Goal: Task Accomplishment & Management: Manage account settings

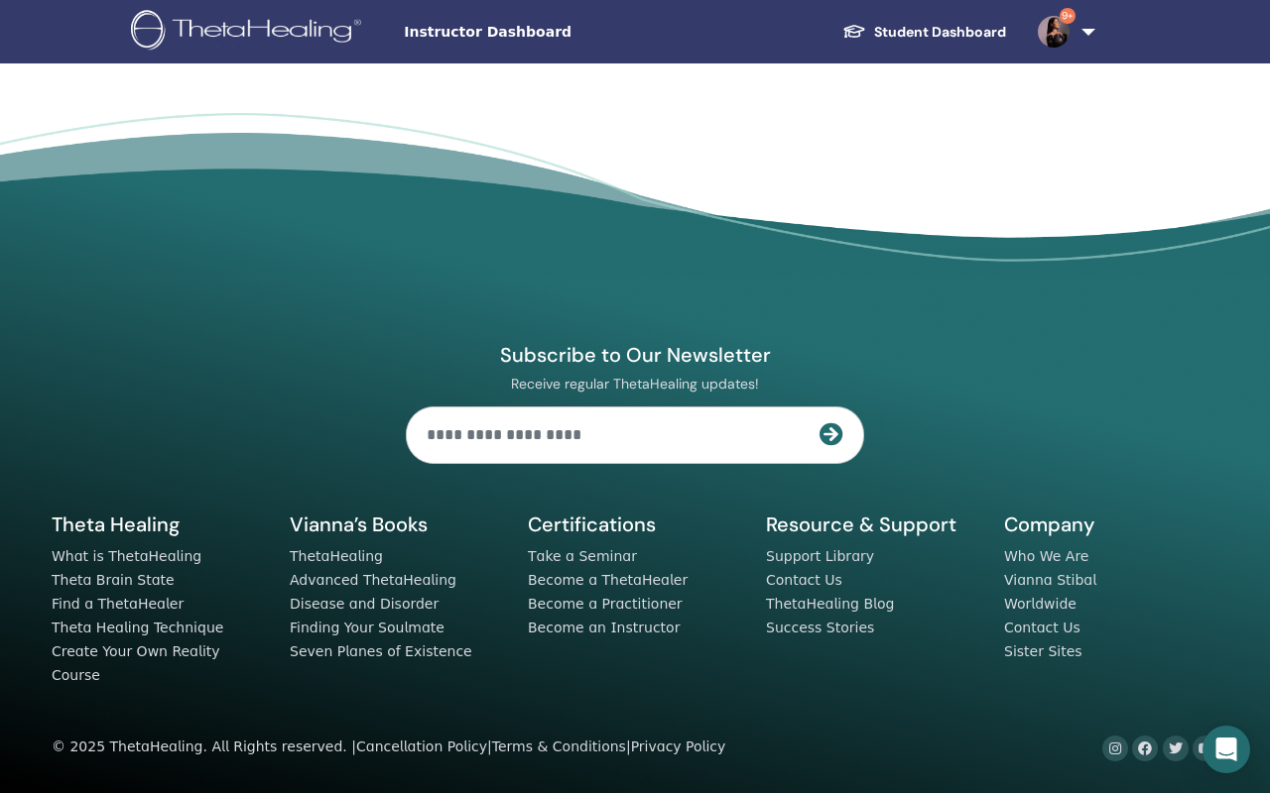
click at [752, 24] on link "Student Dashboard" at bounding box center [923, 32] width 195 height 37
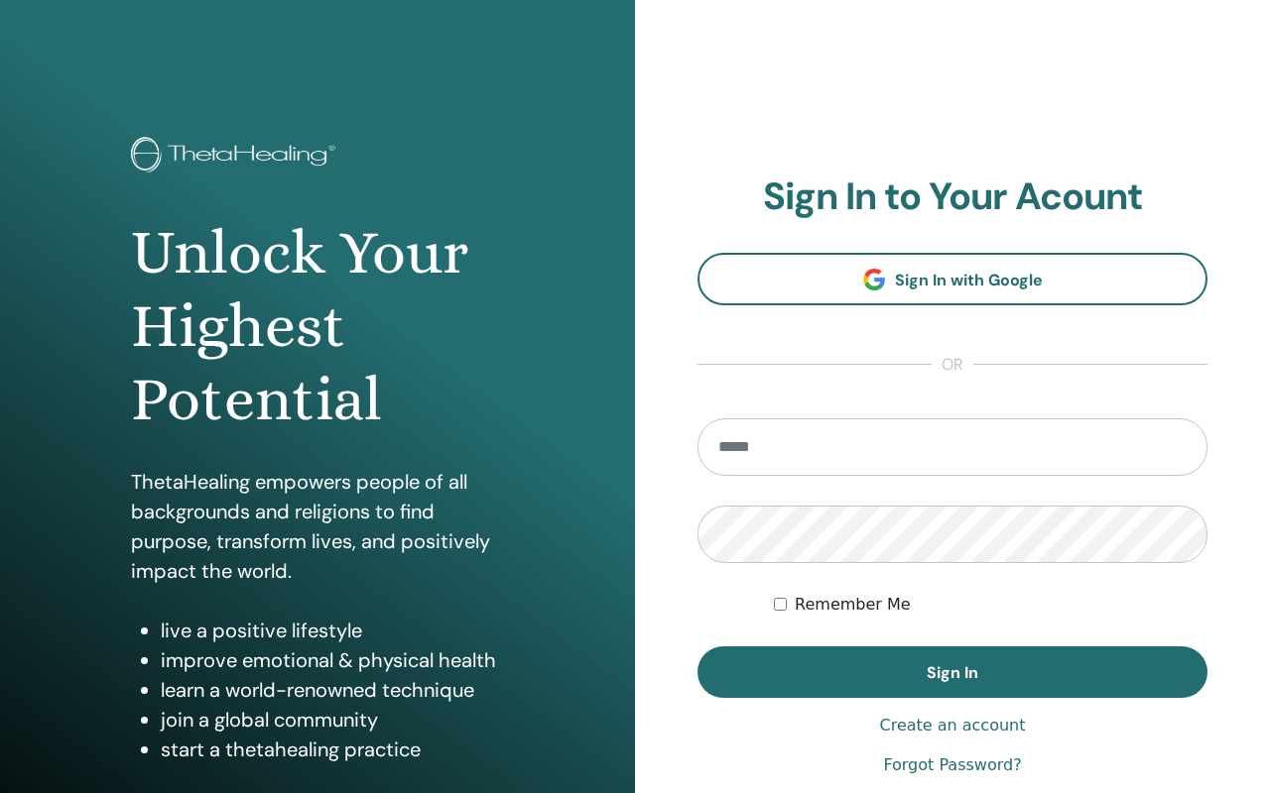
click at [739, 456] on input "email" at bounding box center [952, 448] width 510 height 58
type input "**********"
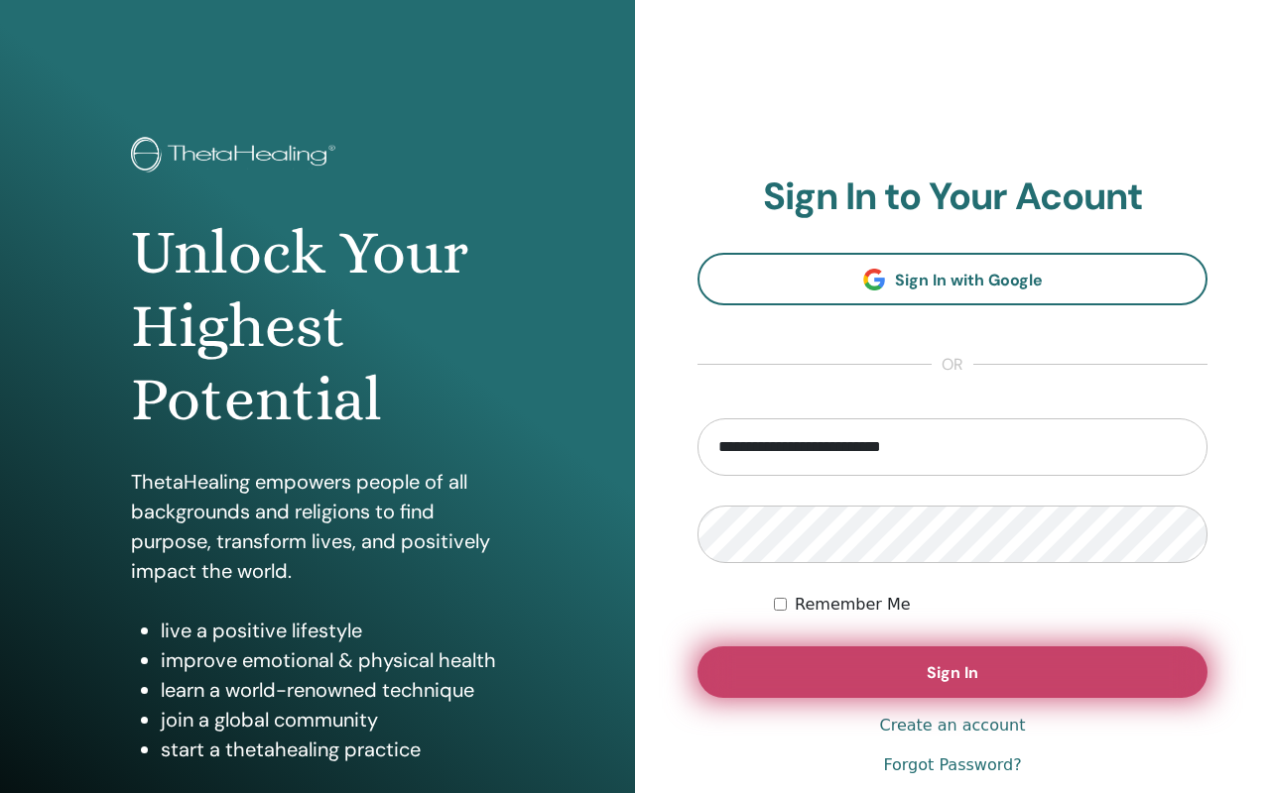
click at [912, 673] on button "Sign In" at bounding box center [952, 673] width 510 height 52
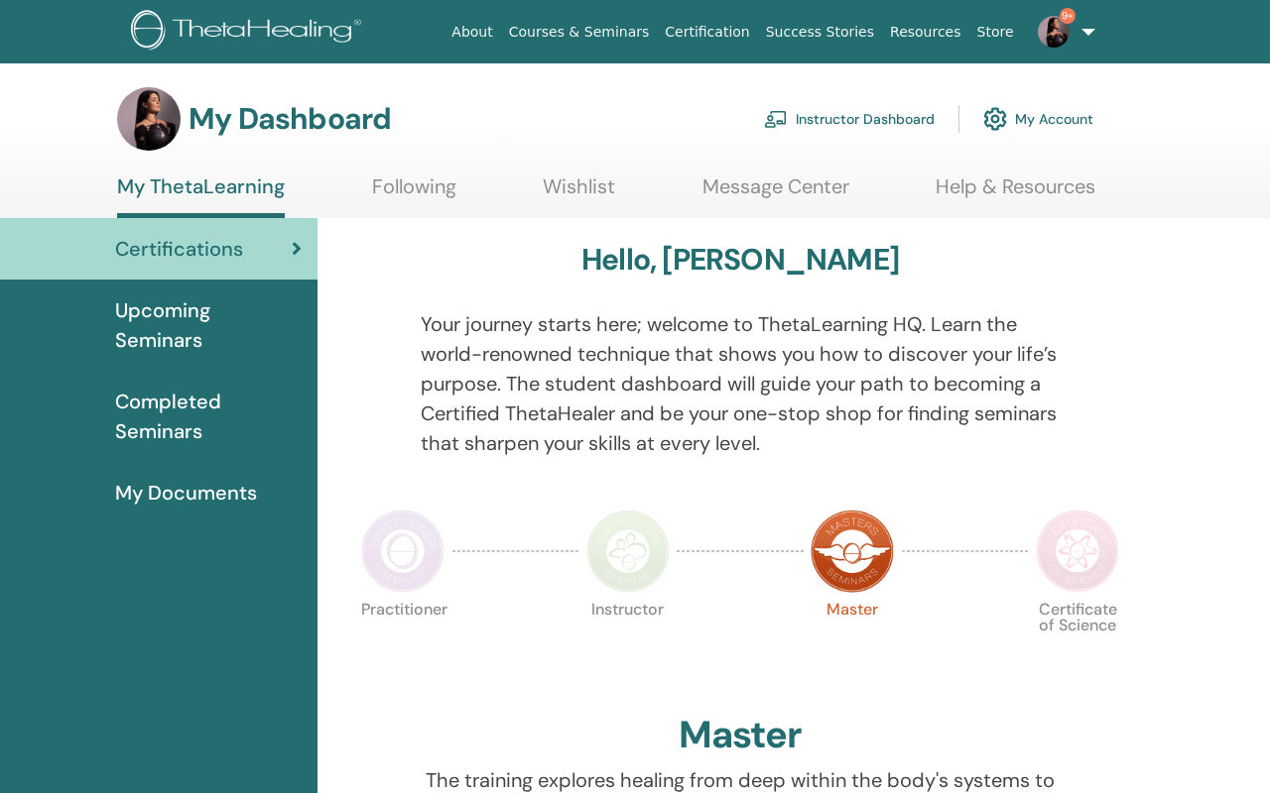
click at [854, 118] on link "Instructor Dashboard" at bounding box center [849, 119] width 171 height 44
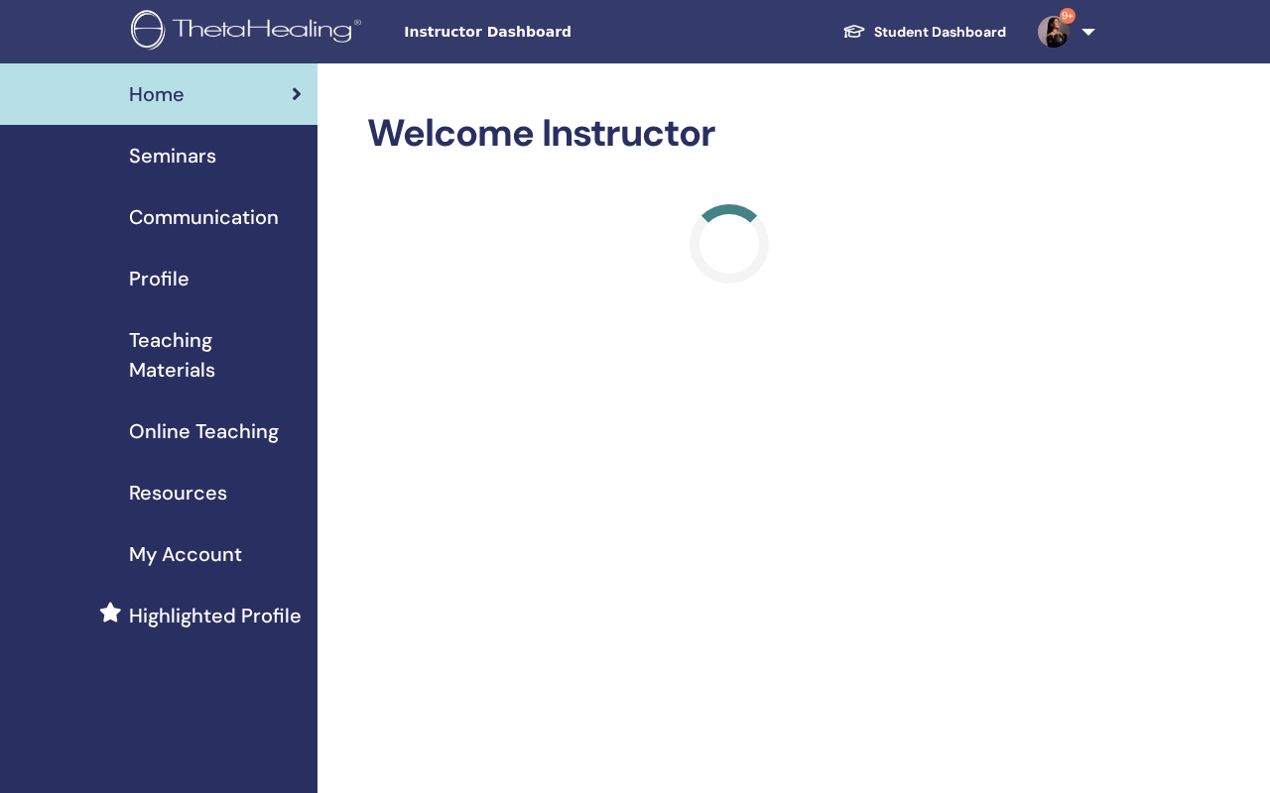
click at [228, 166] on div "Seminars" at bounding box center [159, 156] width 286 height 30
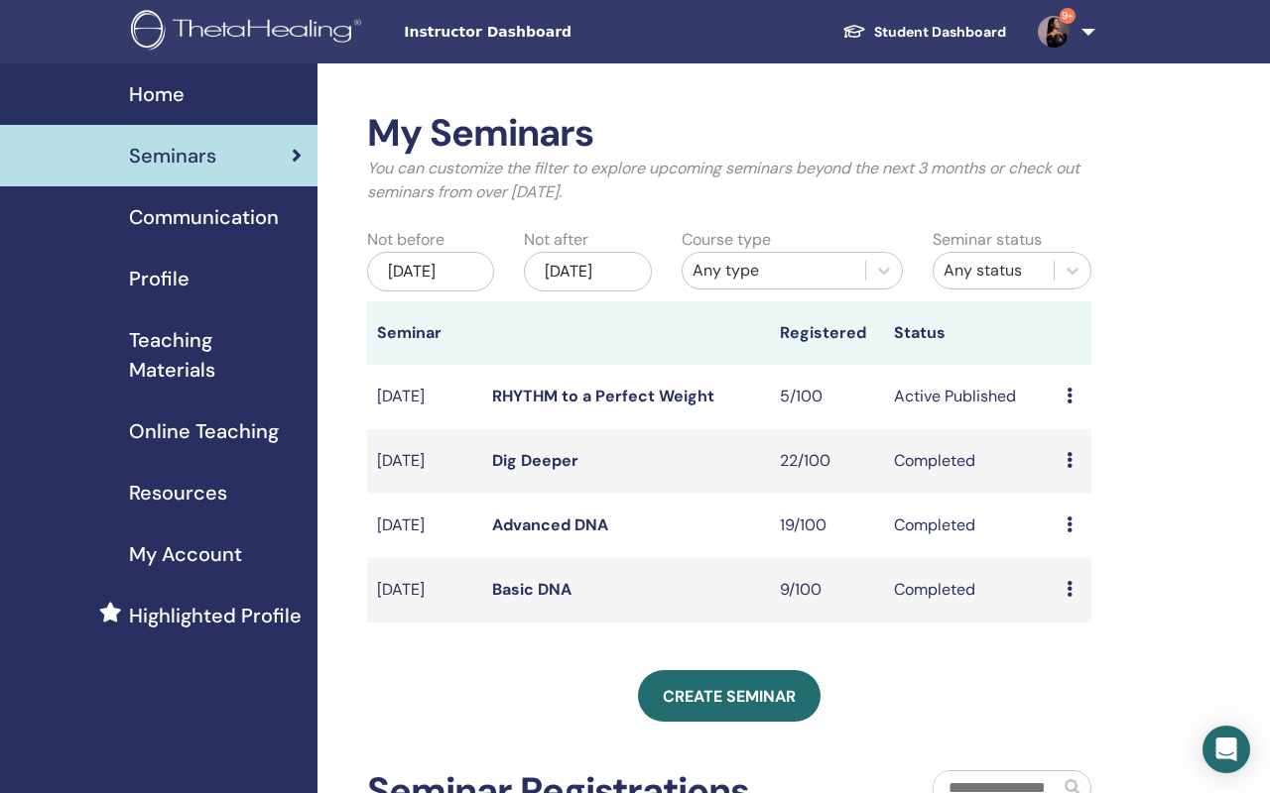
click at [430, 288] on div "[DATE]" at bounding box center [430, 272] width 127 height 40
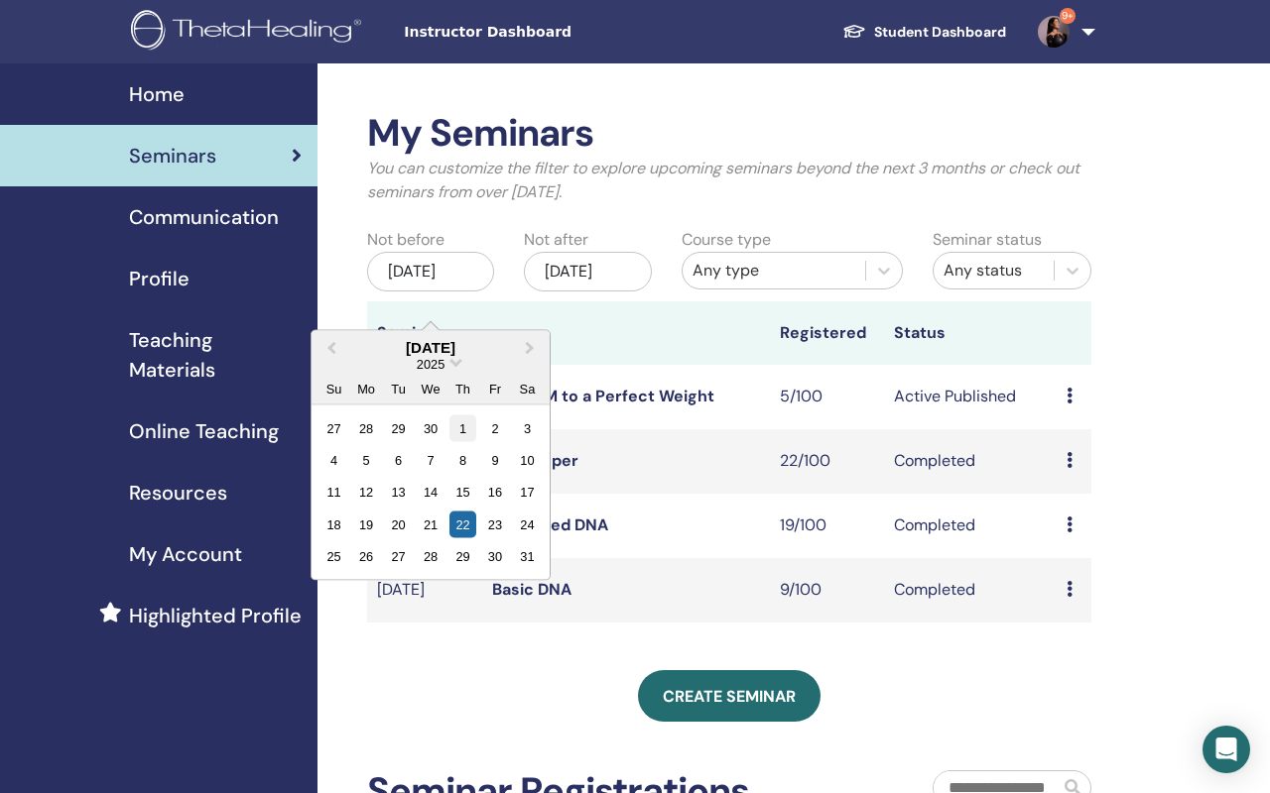
click at [468, 419] on div "1" at bounding box center [462, 428] width 27 height 27
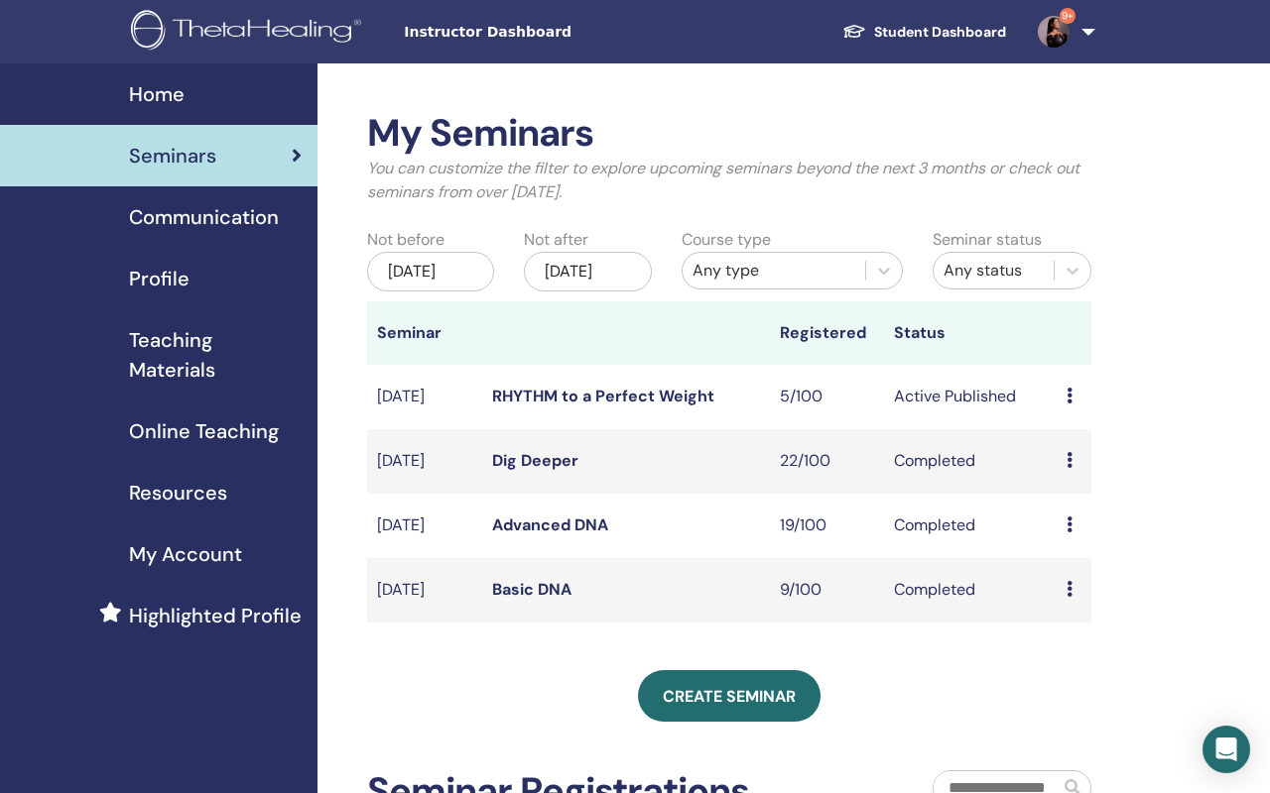
click at [441, 292] on div "[DATE]" at bounding box center [430, 272] width 127 height 40
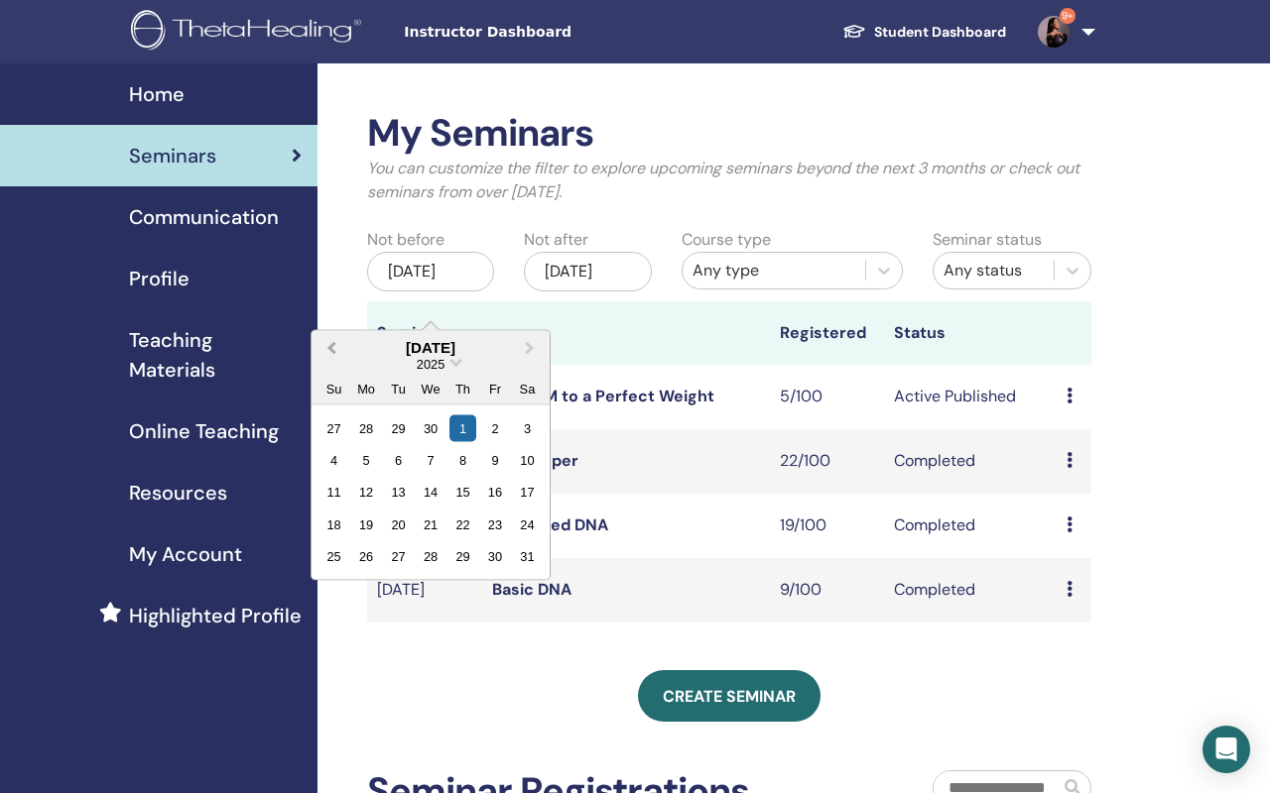
click at [331, 341] on span "Previous Month" at bounding box center [331, 347] width 0 height 21
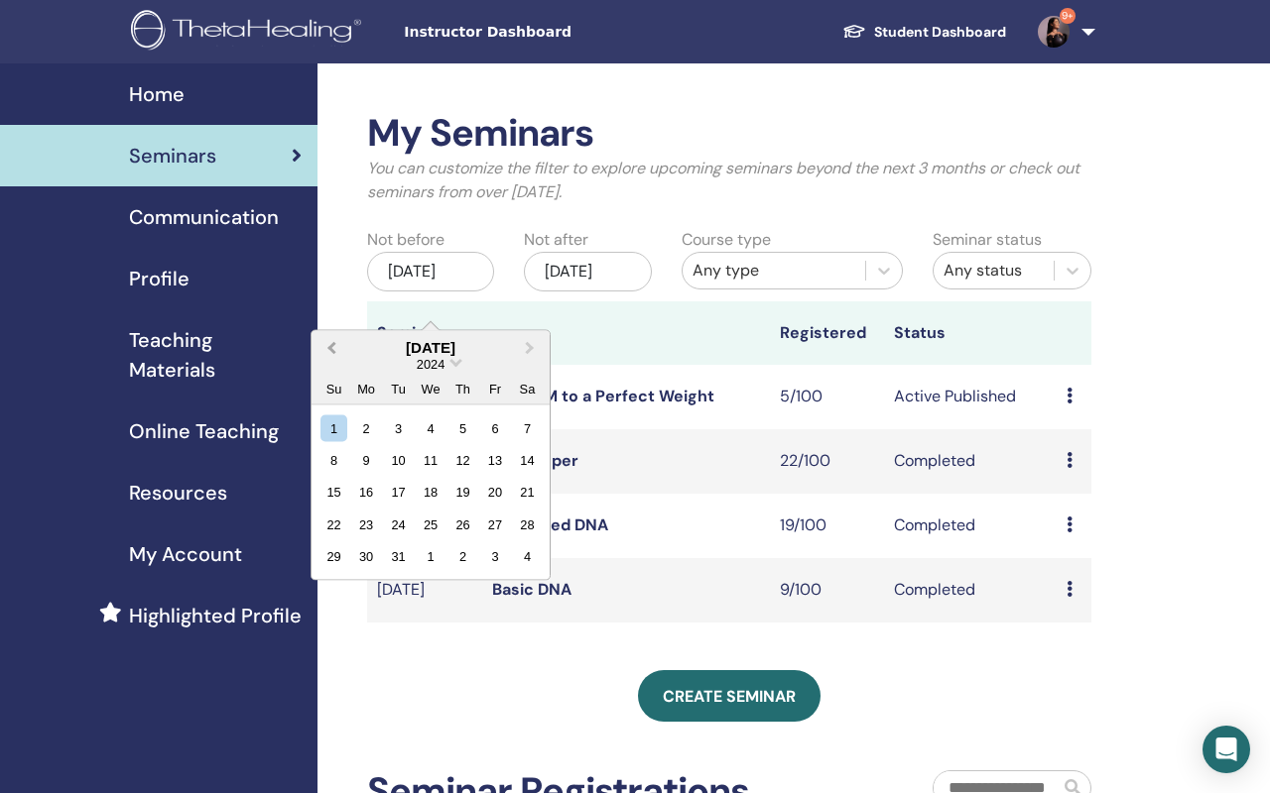
click at [331, 341] on span "Previous Month" at bounding box center [331, 347] width 0 height 21
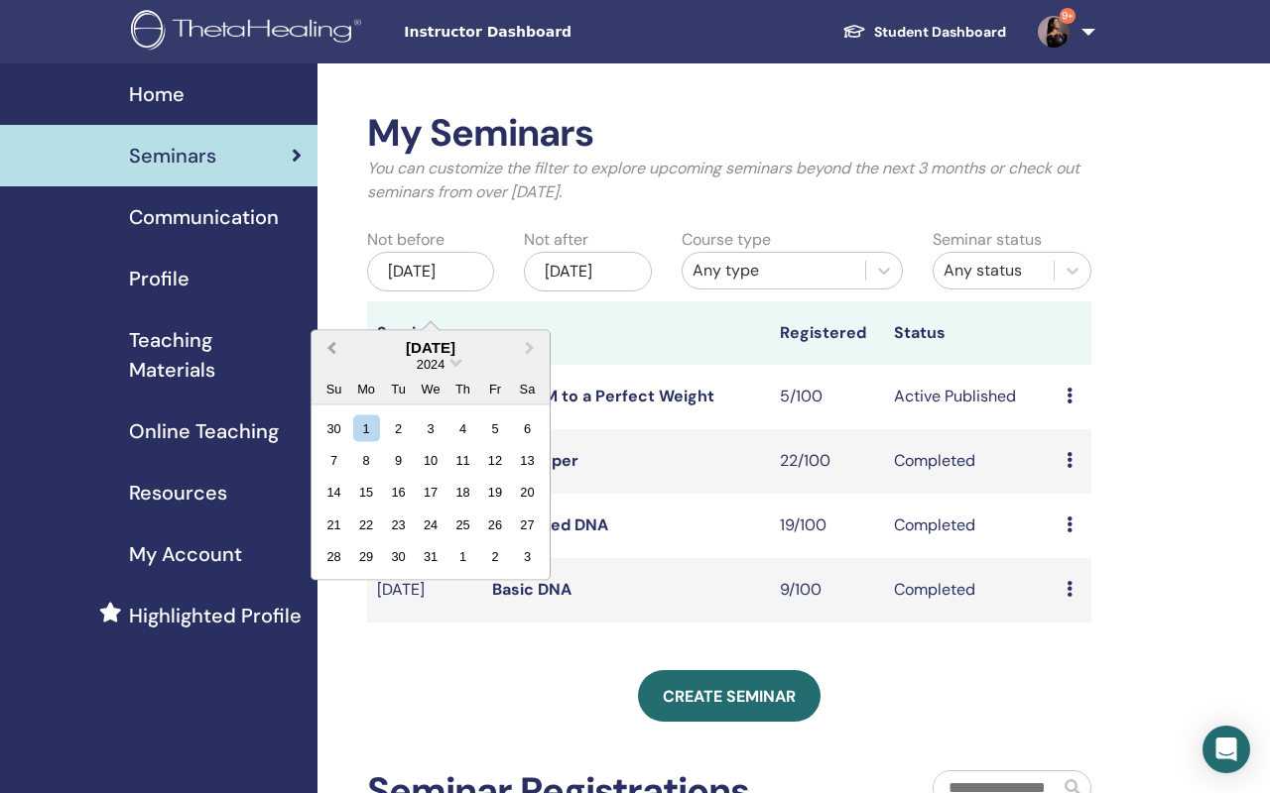
click at [331, 341] on span "Previous Month" at bounding box center [331, 347] width 0 height 21
click at [334, 357] on button "Previous Month" at bounding box center [329, 348] width 32 height 32
click at [362, 428] on div "1" at bounding box center [366, 428] width 27 height 27
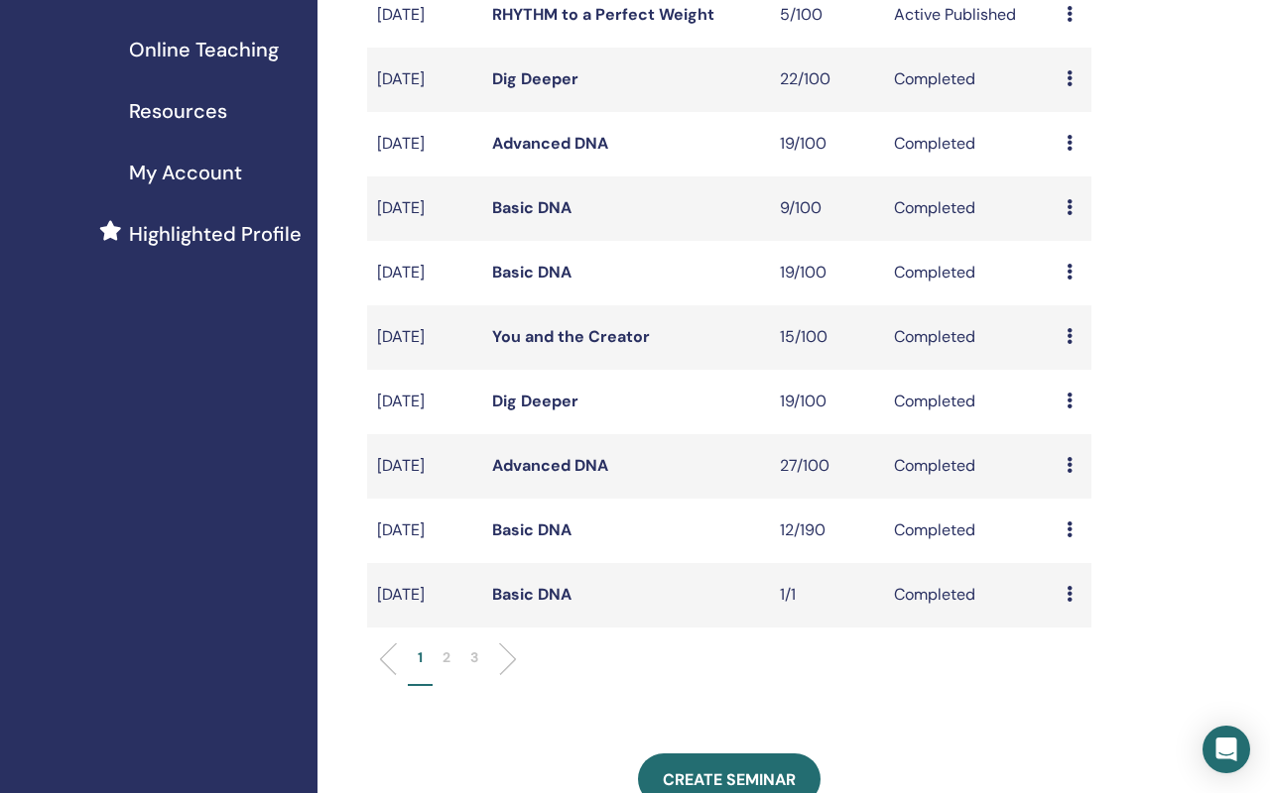
scroll to position [414, 0]
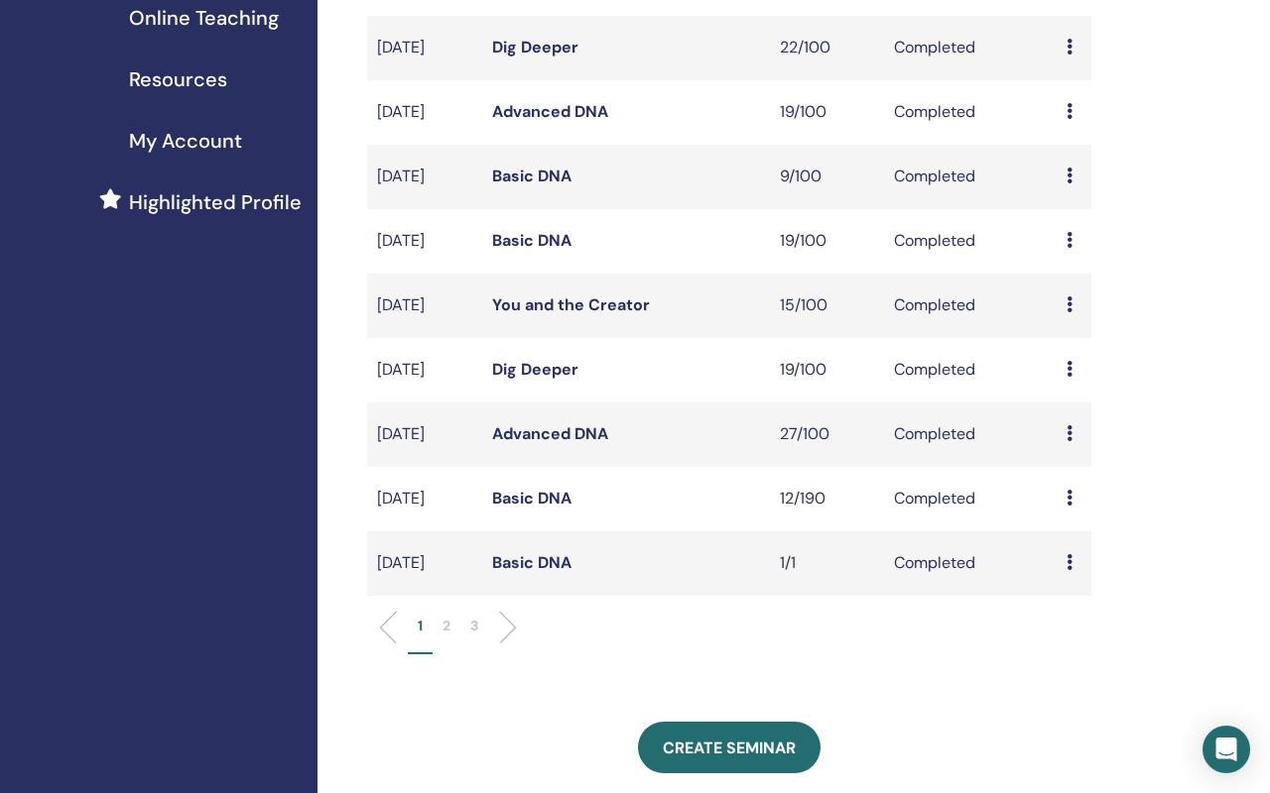
click at [443, 637] on p "2" at bounding box center [446, 626] width 8 height 21
click at [1069, 312] on icon at bounding box center [1069, 305] width 6 height 16
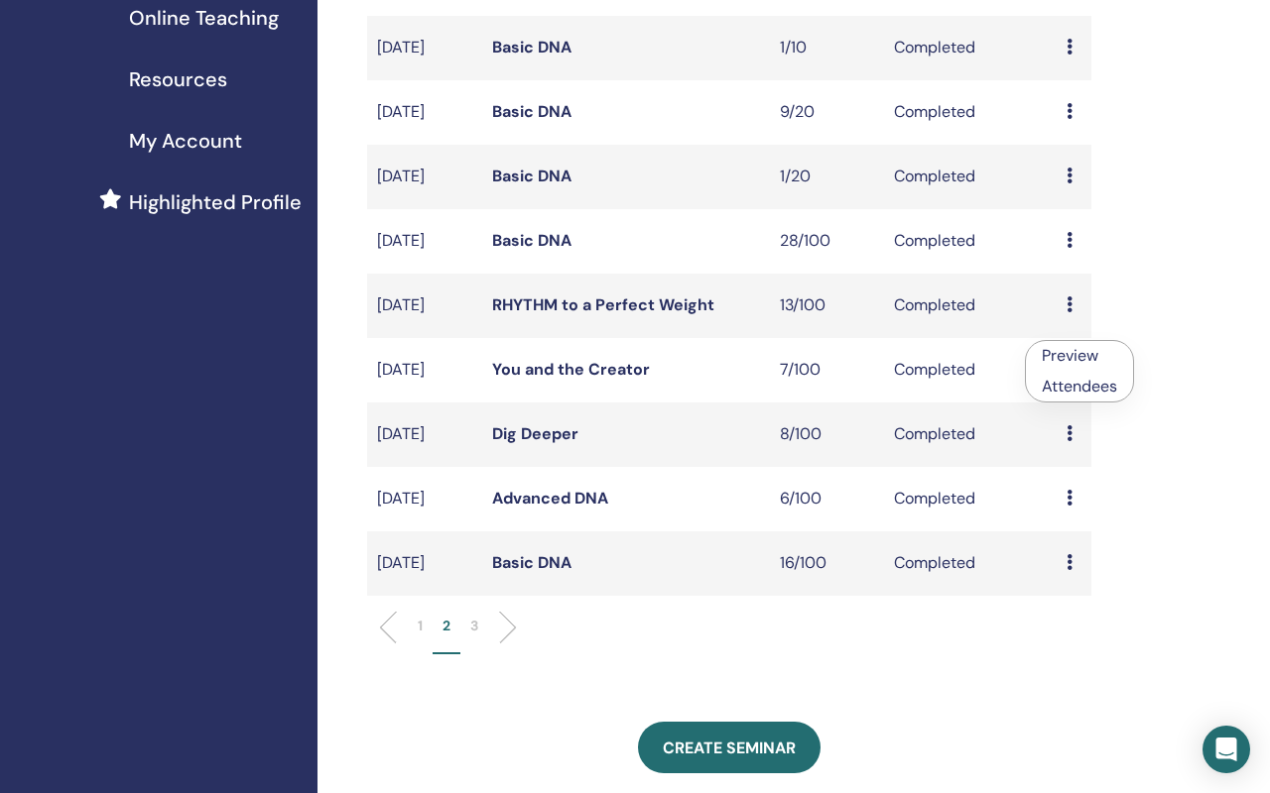
click at [1067, 385] on link "Attendees" at bounding box center [1078, 386] width 75 height 21
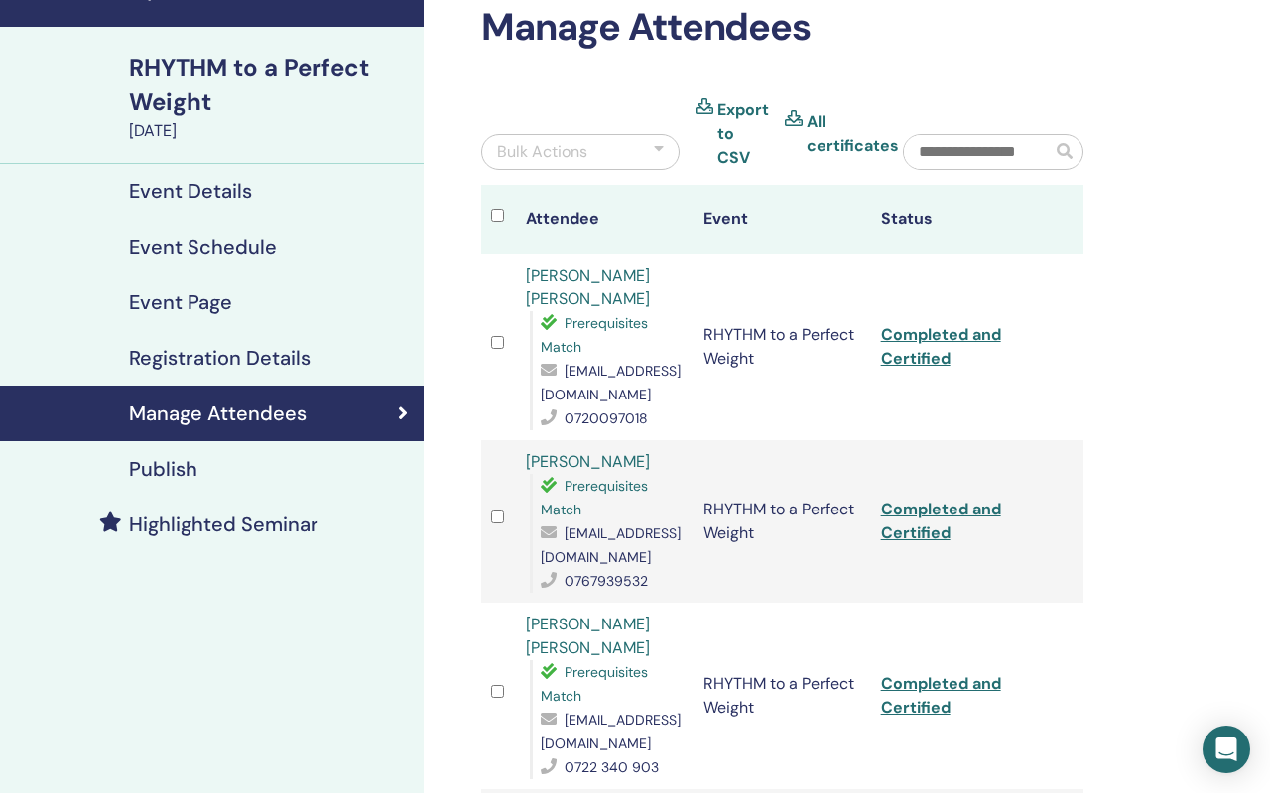
scroll to position [107, 0]
click at [853, 402] on td "RHYTHM to a Perfect Weight" at bounding box center [782, 346] width 178 height 186
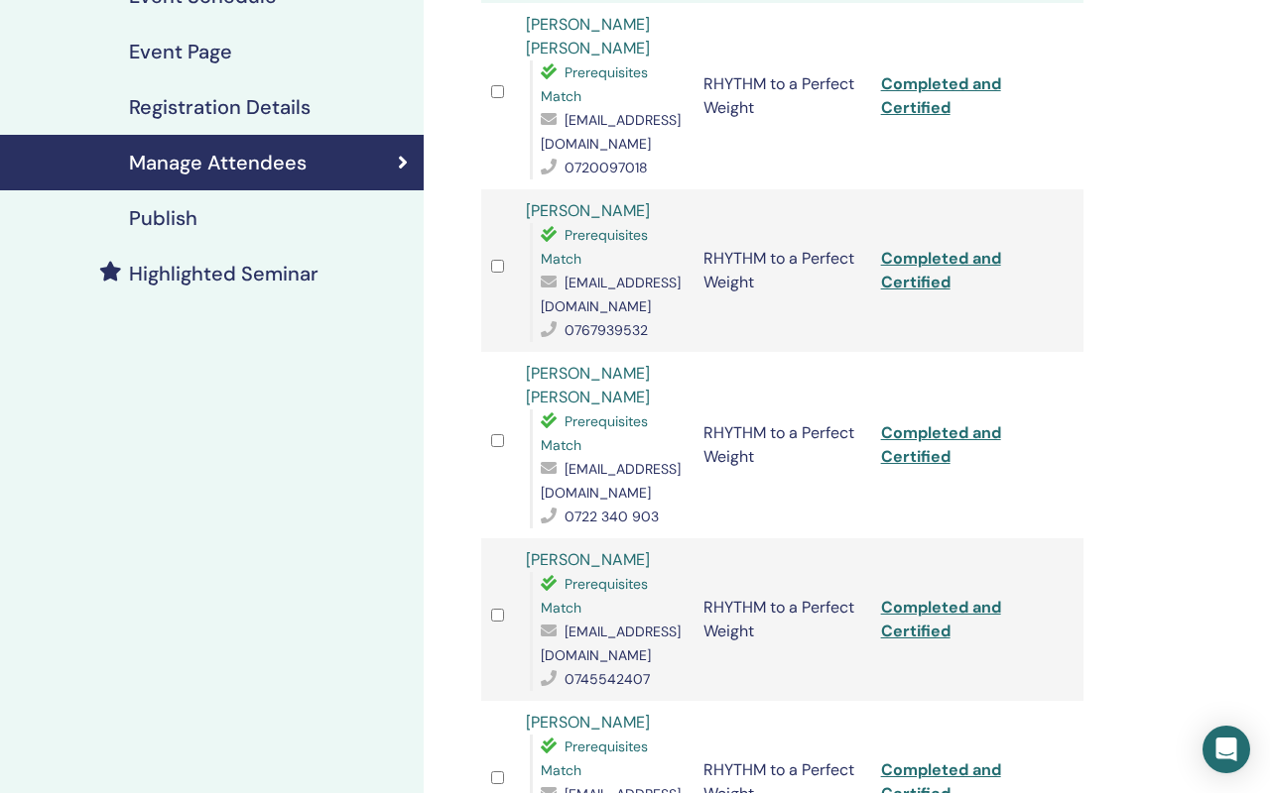
scroll to position [0, 0]
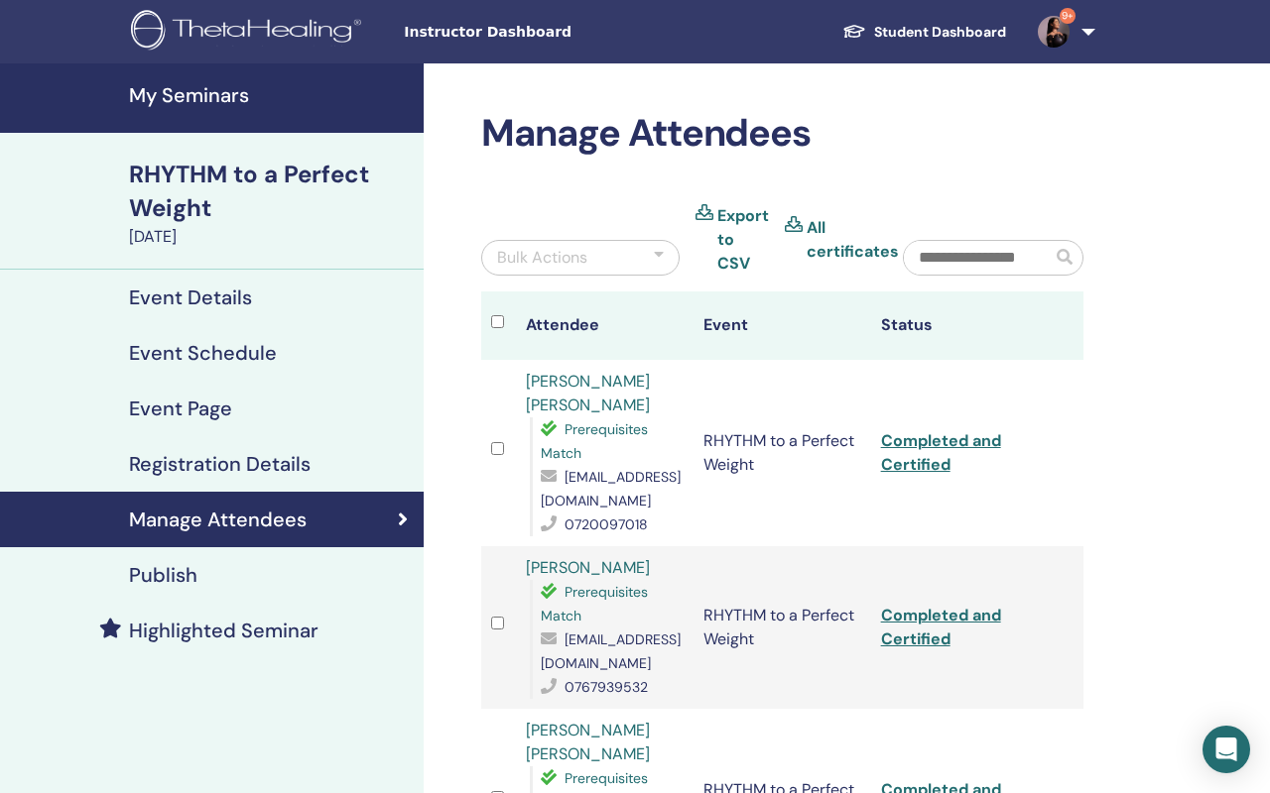
click at [232, 300] on h4 "Event Details" at bounding box center [190, 298] width 123 height 24
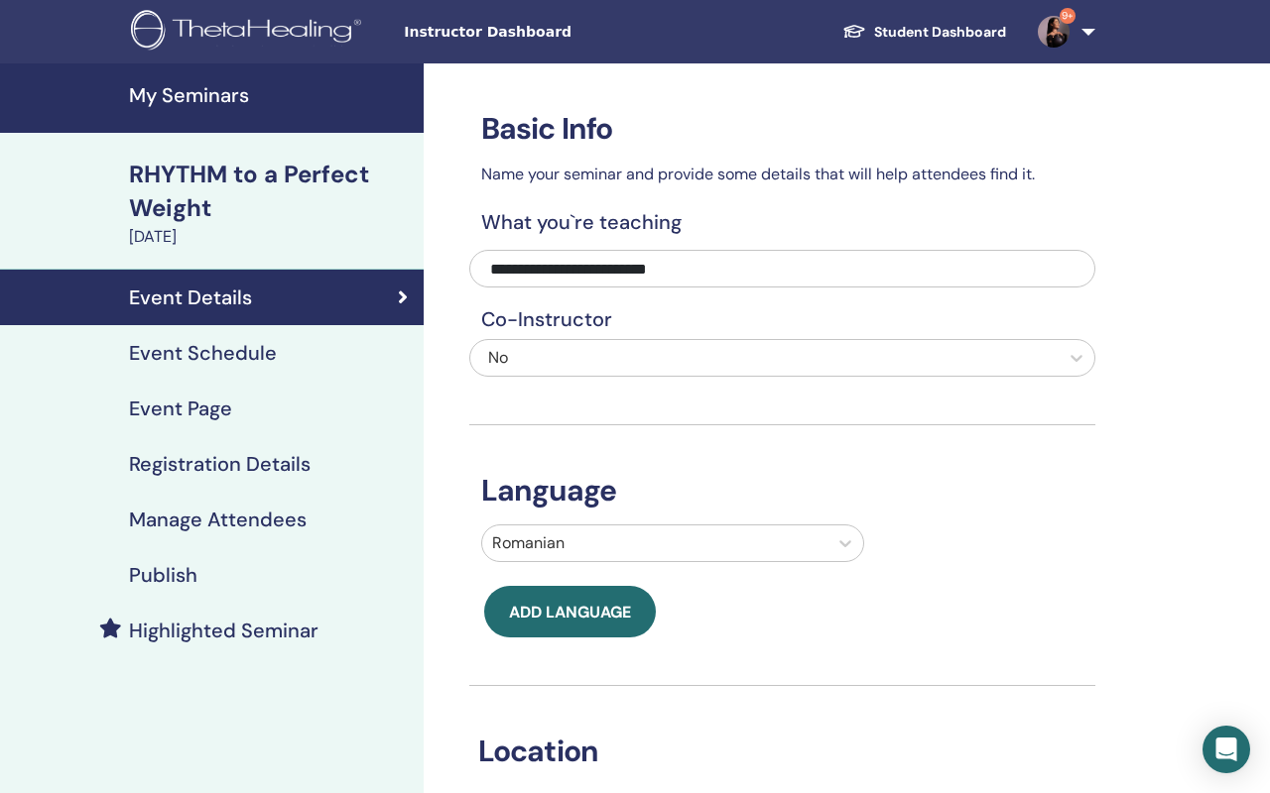
click at [269, 291] on div "Event Details" at bounding box center [212, 298] width 392 height 24
click at [207, 525] on h4 "Manage Attendees" at bounding box center [218, 520] width 178 height 24
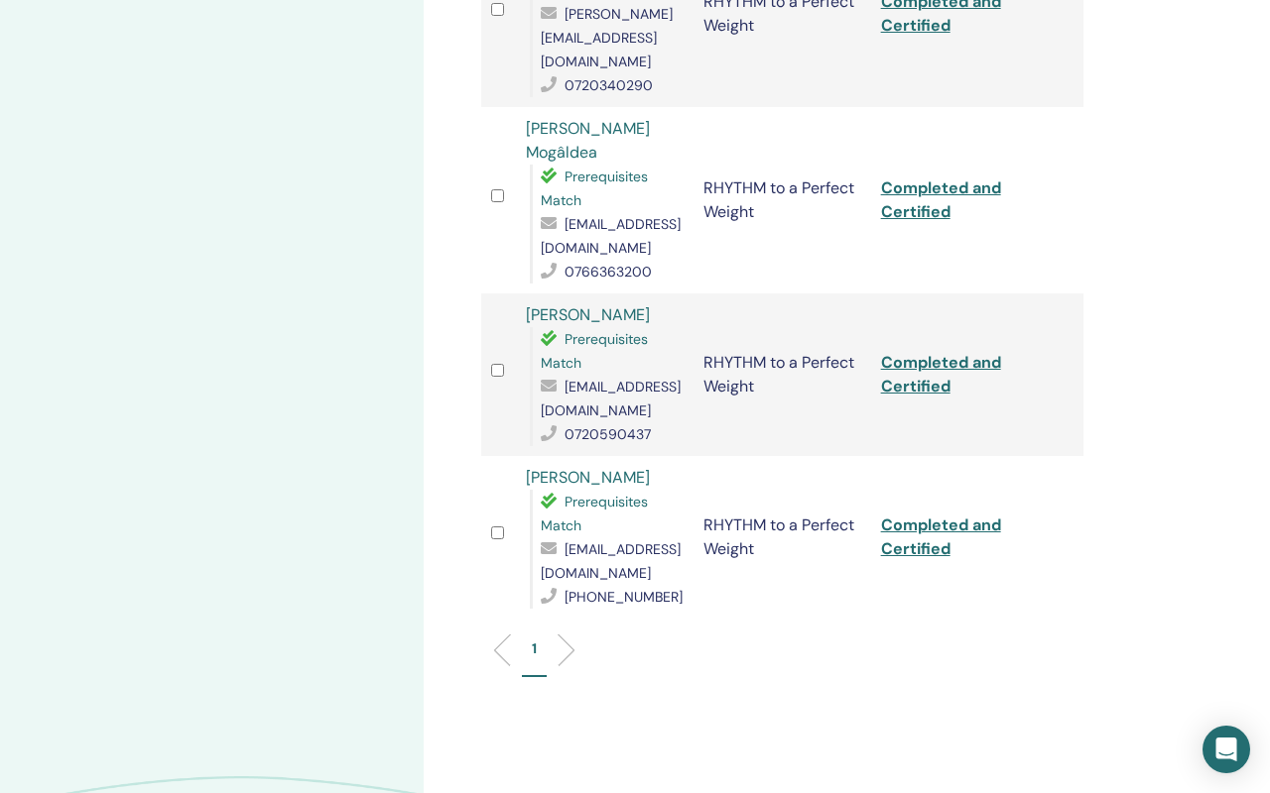
scroll to position [1954, 0]
